Goal: Navigation & Orientation: Find specific page/section

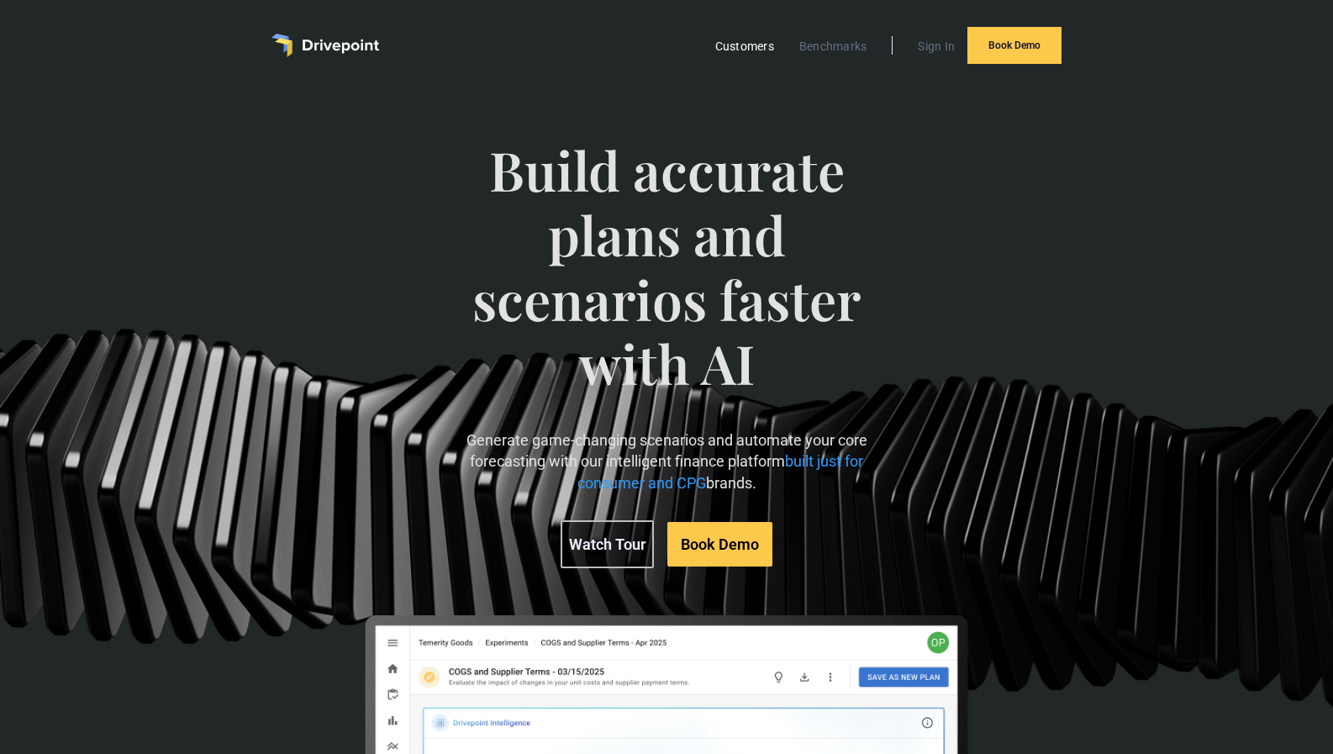
click at [752, 37] on link "Customers" at bounding box center [745, 46] width 76 height 22
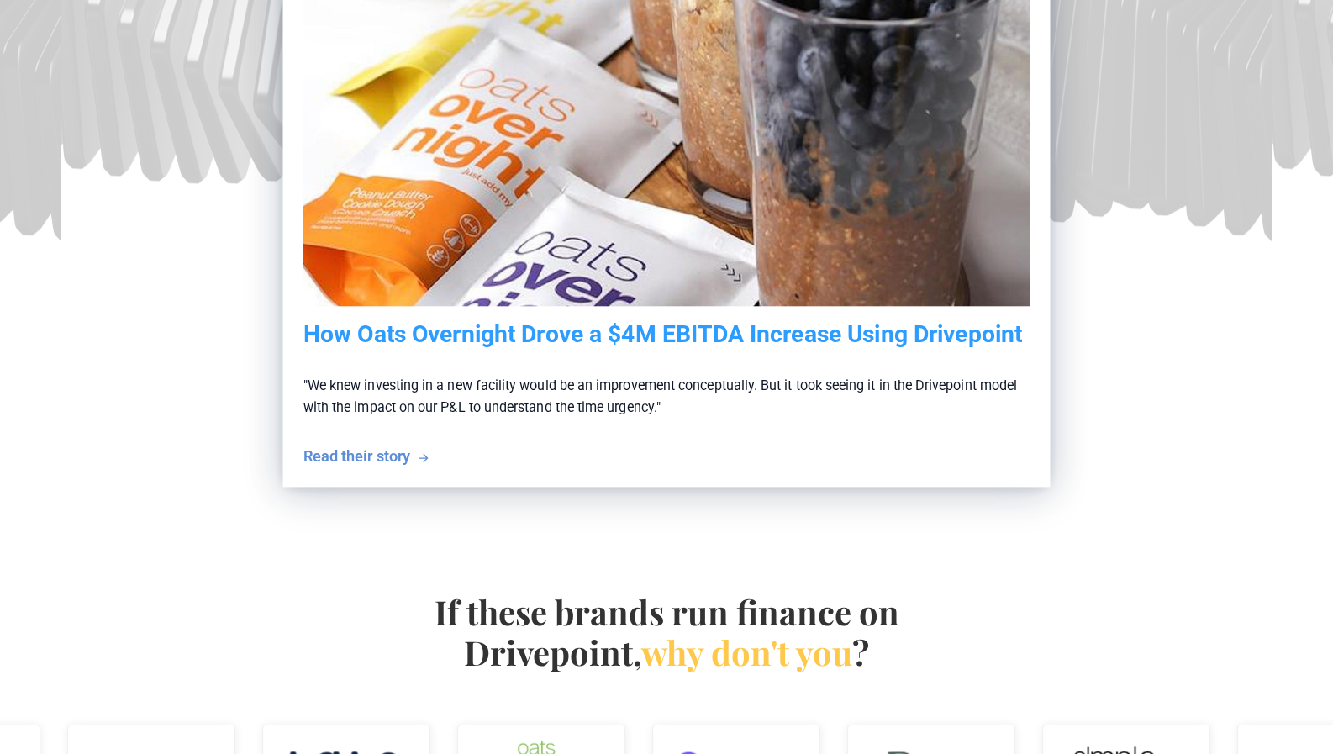
scroll to position [32, 0]
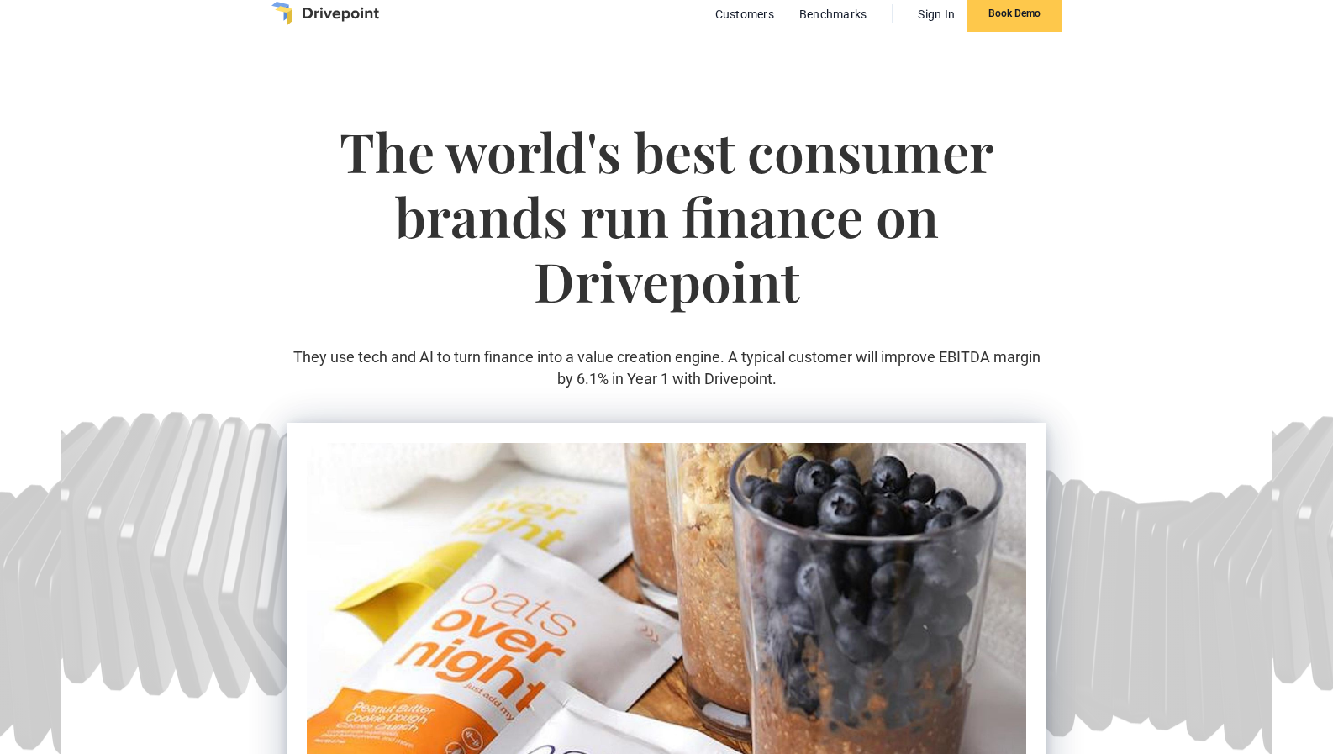
click at [328, 16] on img "home" at bounding box center [325, 14] width 108 height 24
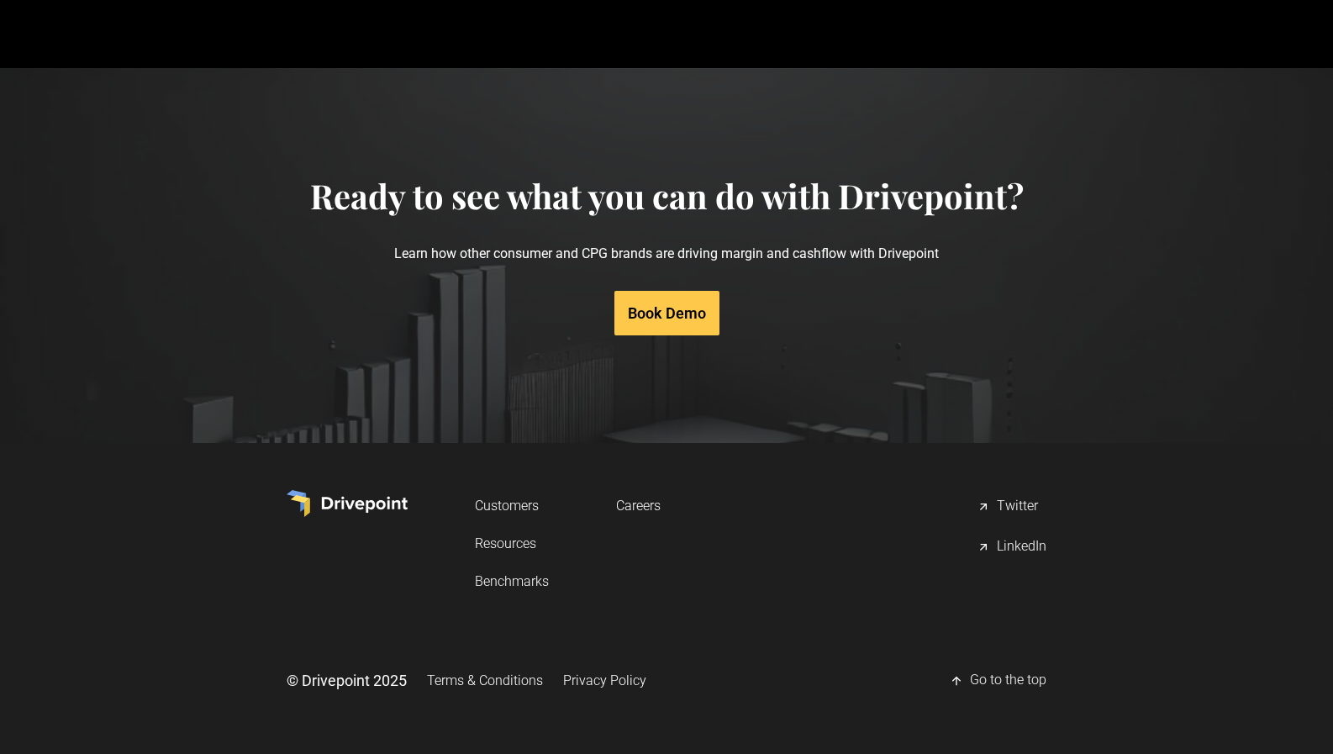
scroll to position [8343, 0]
click at [508, 510] on link "Customers" at bounding box center [512, 505] width 74 height 31
